Goal: Information Seeking & Learning: Learn about a topic

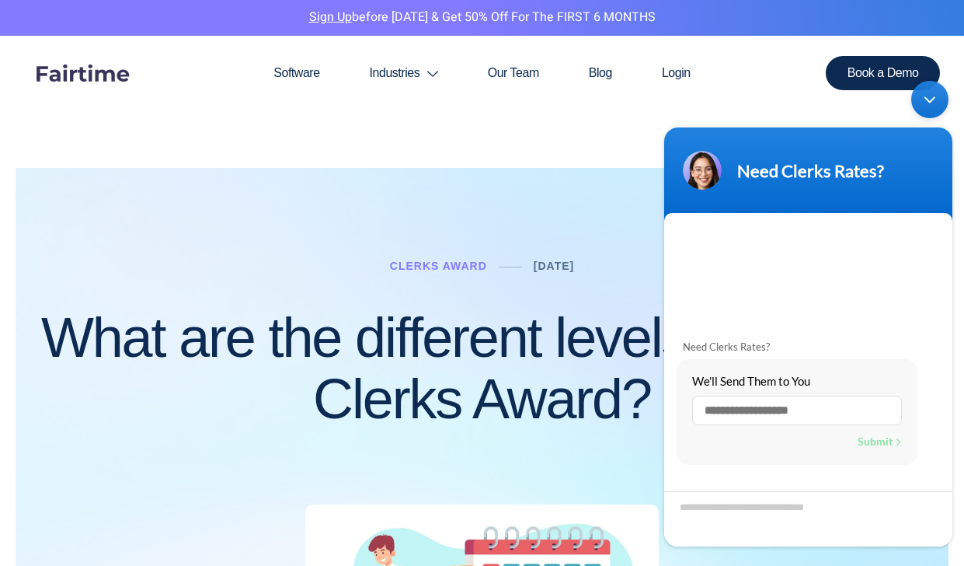
click at [935, 104] on div "Minimize live chat window" at bounding box center [930, 99] width 37 height 37
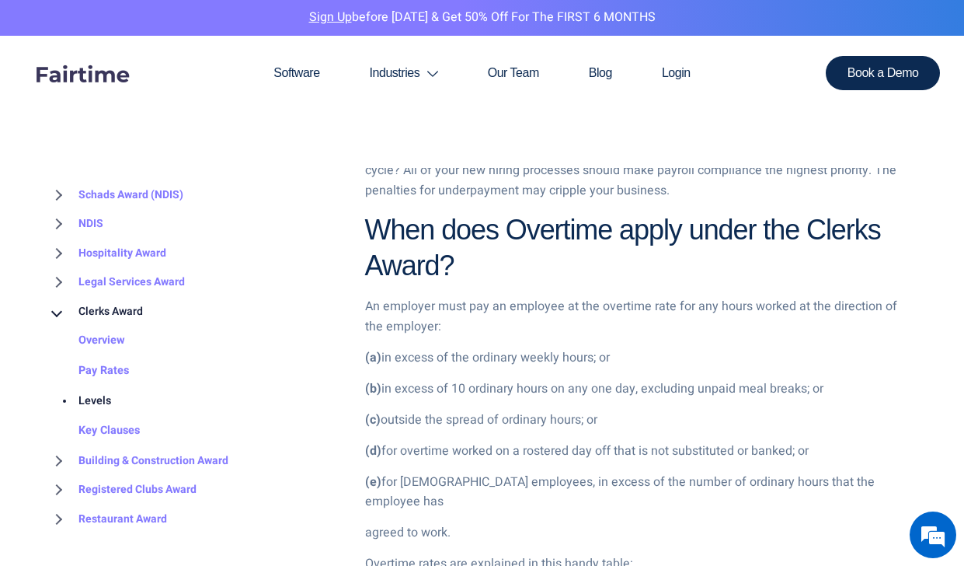
scroll to position [981, 0]
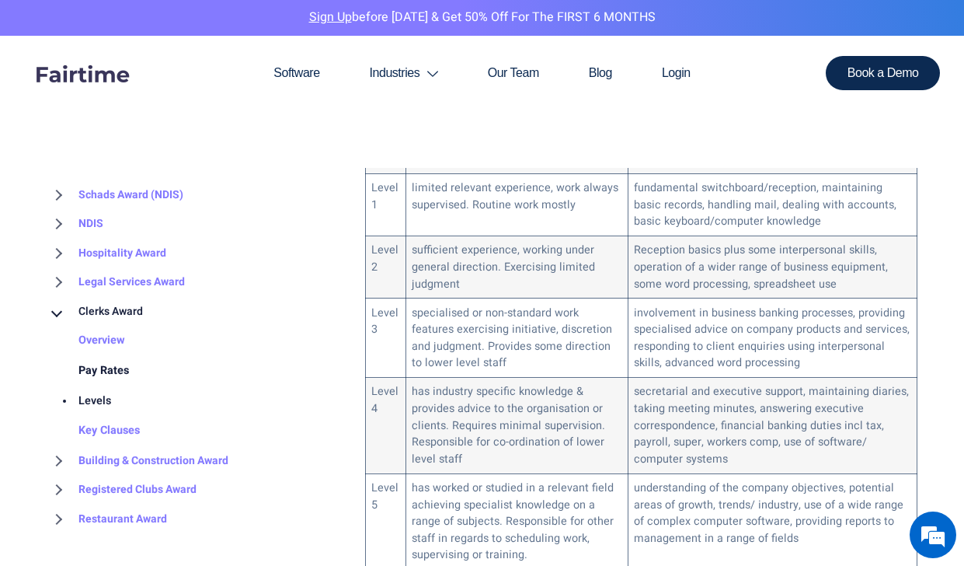
click at [106, 361] on link "Pay Rates" at bounding box center [88, 371] width 82 height 30
click at [94, 374] on link "Pay Rates" at bounding box center [88, 371] width 82 height 30
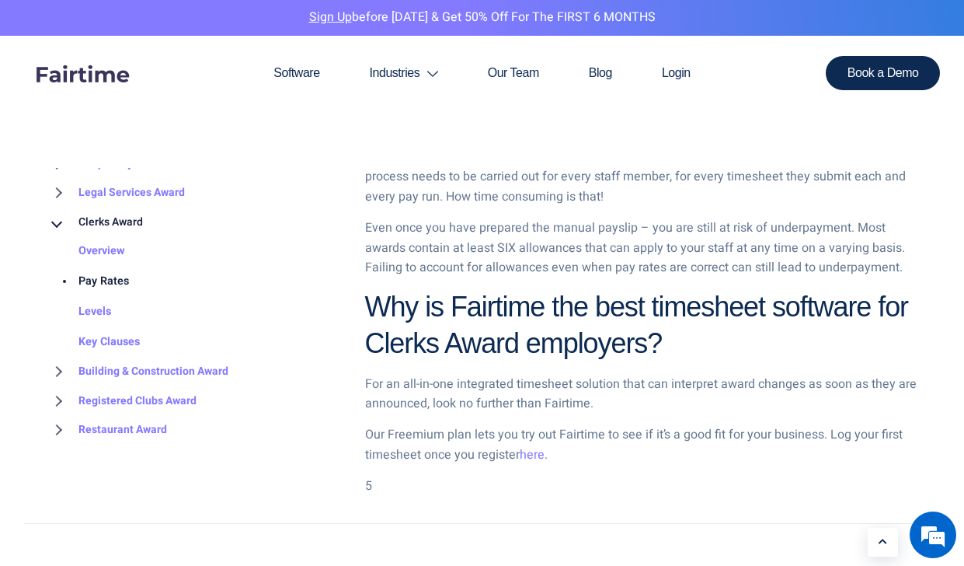
scroll to position [2306, 0]
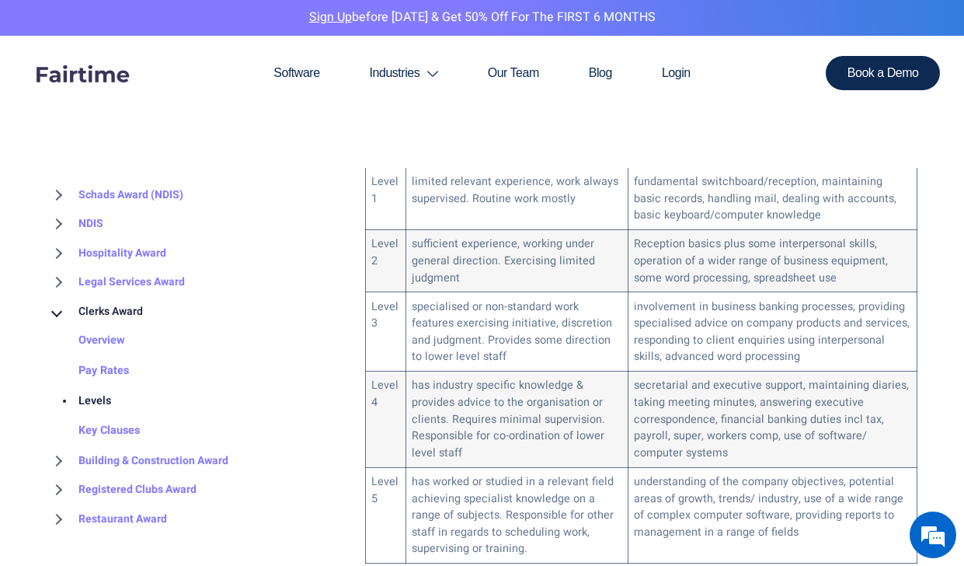
scroll to position [992, 0]
